Goal: Navigation & Orientation: Find specific page/section

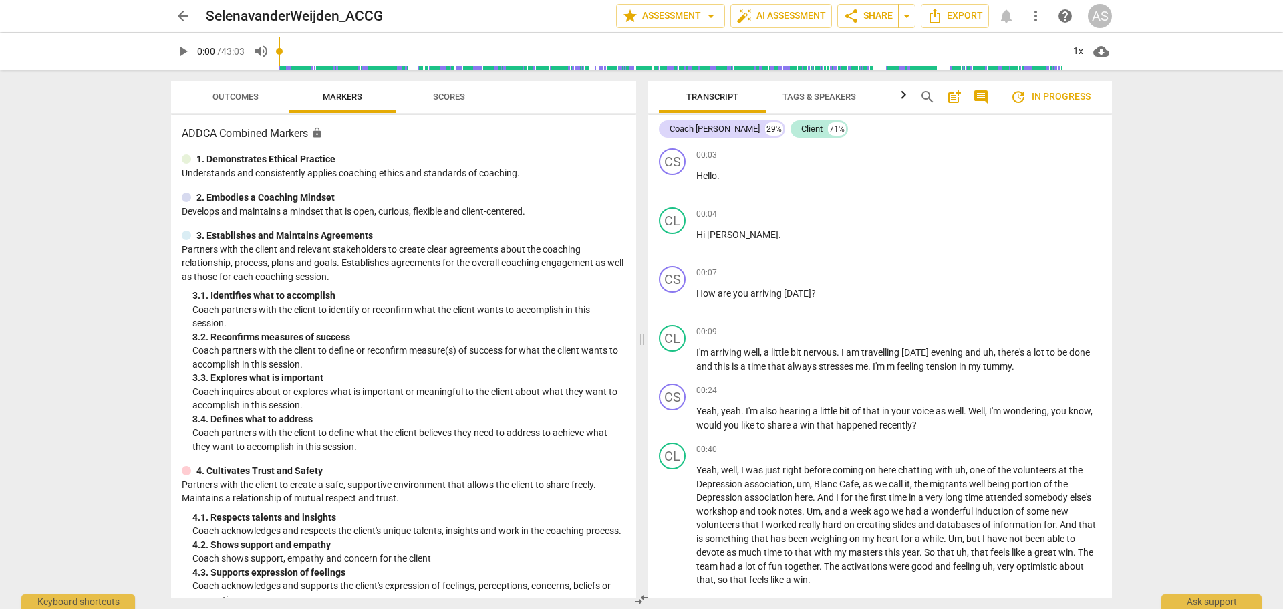
click at [177, 19] on span "arrow_back" at bounding box center [183, 16] width 16 height 16
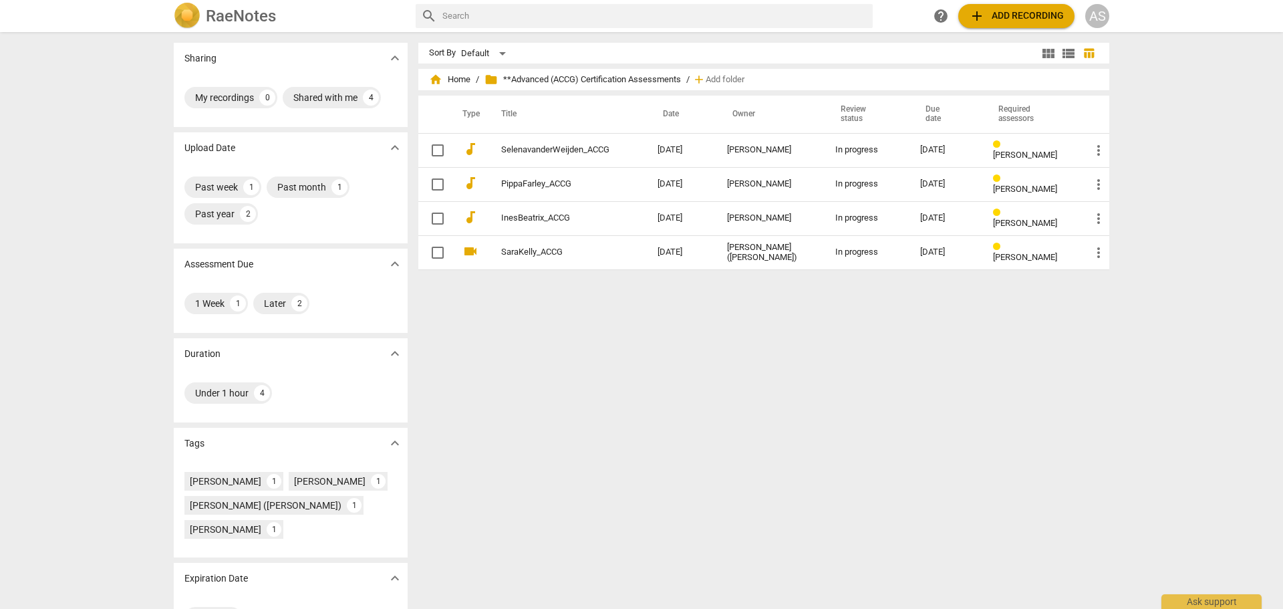
click at [1106, 17] on div "AS" at bounding box center [1097, 16] width 24 height 24
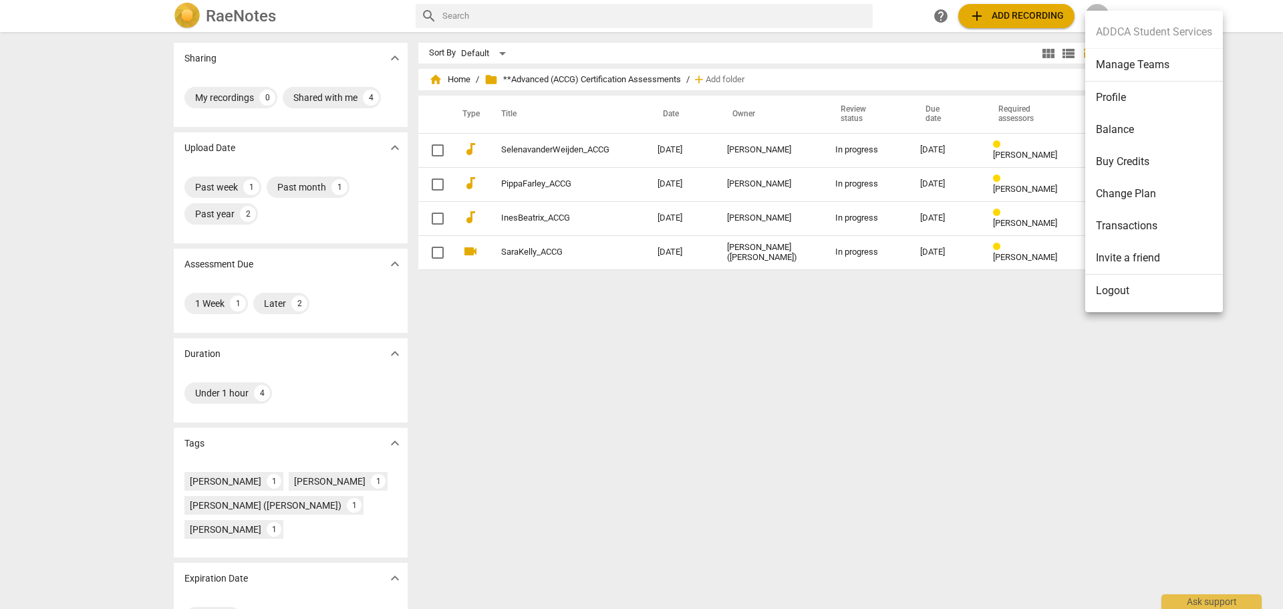
click at [1106, 17] on ul "ADDCA Student Services Manage Teams Profile Balance Buy Credits Change Plan Tra…" at bounding box center [1154, 161] width 138 height 301
click at [501, 53] on div at bounding box center [641, 304] width 1283 height 609
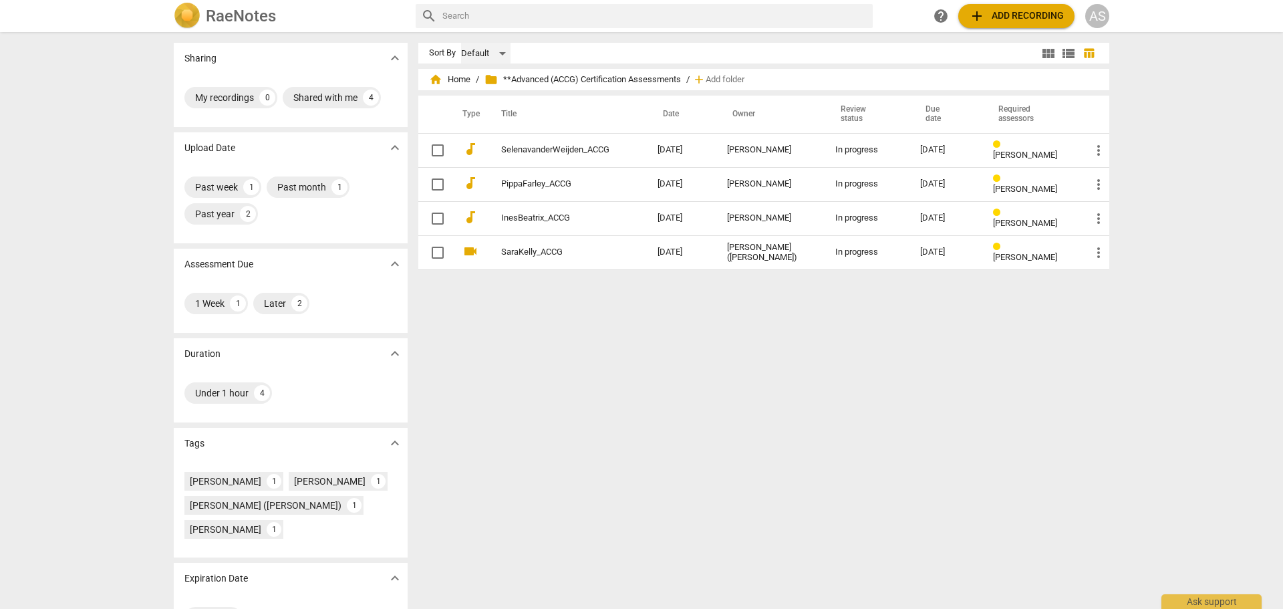
click at [505, 53] on div "Default" at bounding box center [485, 53] width 49 height 21
click at [605, 53] on div at bounding box center [641, 304] width 1283 height 609
click at [499, 50] on div "Default" at bounding box center [485, 53] width 49 height 21
click at [485, 86] on li "Relevance" at bounding box center [491, 78] width 63 height 25
click at [505, 57] on div "Relevance" at bounding box center [491, 53] width 61 height 21
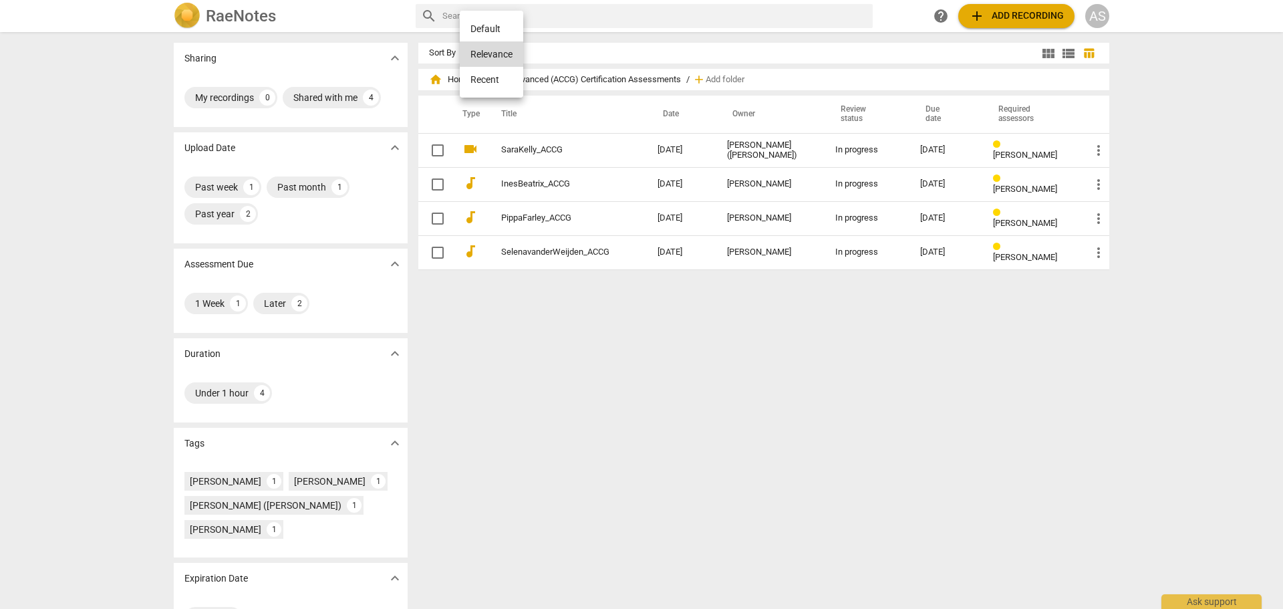
click at [505, 22] on li "Default" at bounding box center [491, 28] width 63 height 25
click at [480, 52] on div "Default" at bounding box center [485, 53] width 49 height 21
click at [482, 102] on li "Recent" at bounding box center [491, 104] width 63 height 25
click at [493, 55] on div "Recent" at bounding box center [485, 53] width 48 height 21
click at [493, 19] on li "Default" at bounding box center [491, 28] width 63 height 25
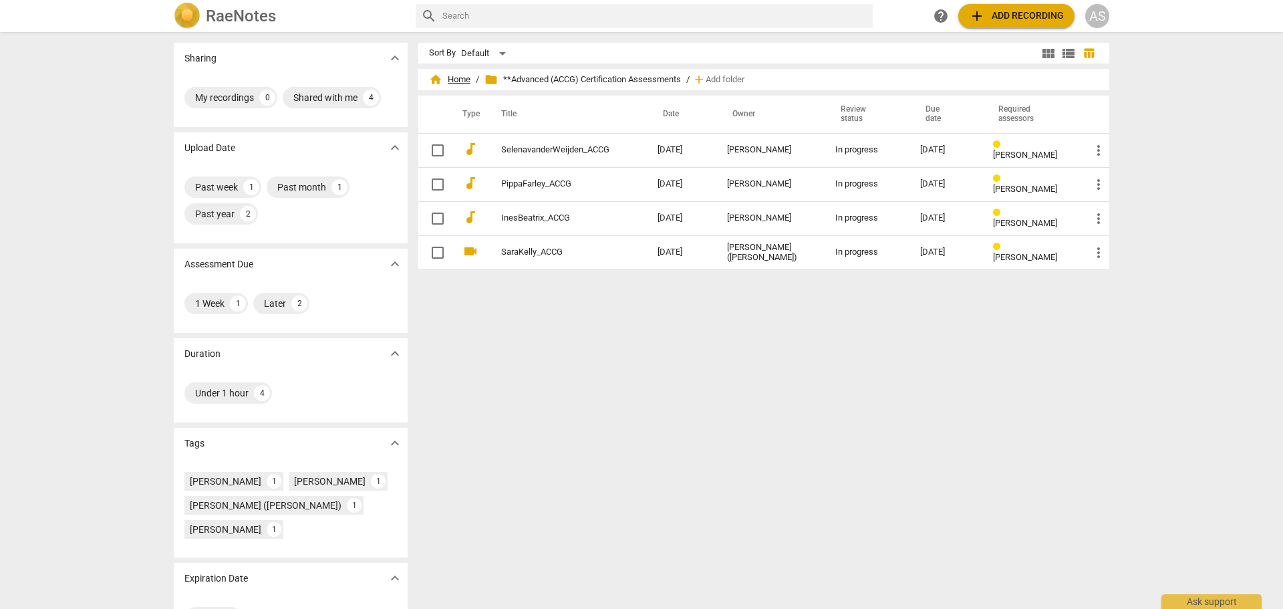
click at [465, 79] on span "home Home" at bounding box center [449, 79] width 41 height 13
